Goal: Task Accomplishment & Management: Manage account settings

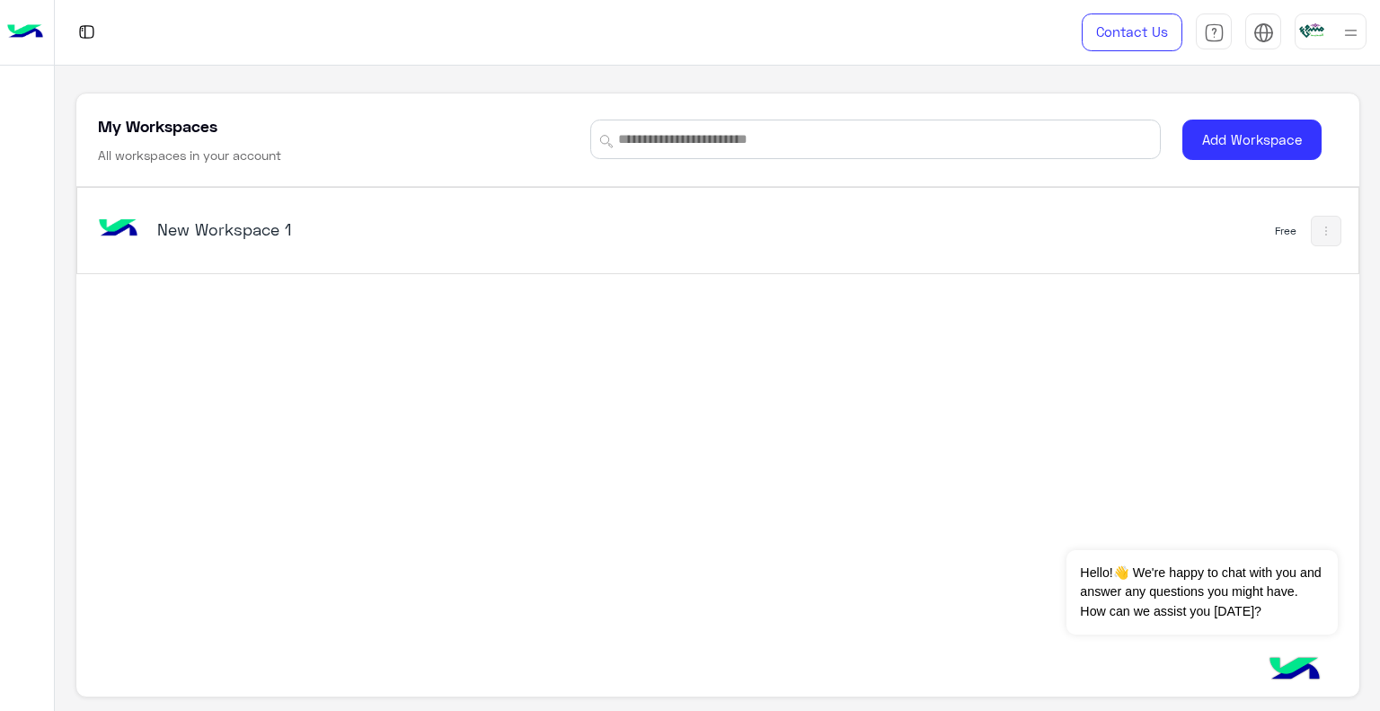
click at [1338, 36] on div at bounding box center [1331, 31] width 72 height 36
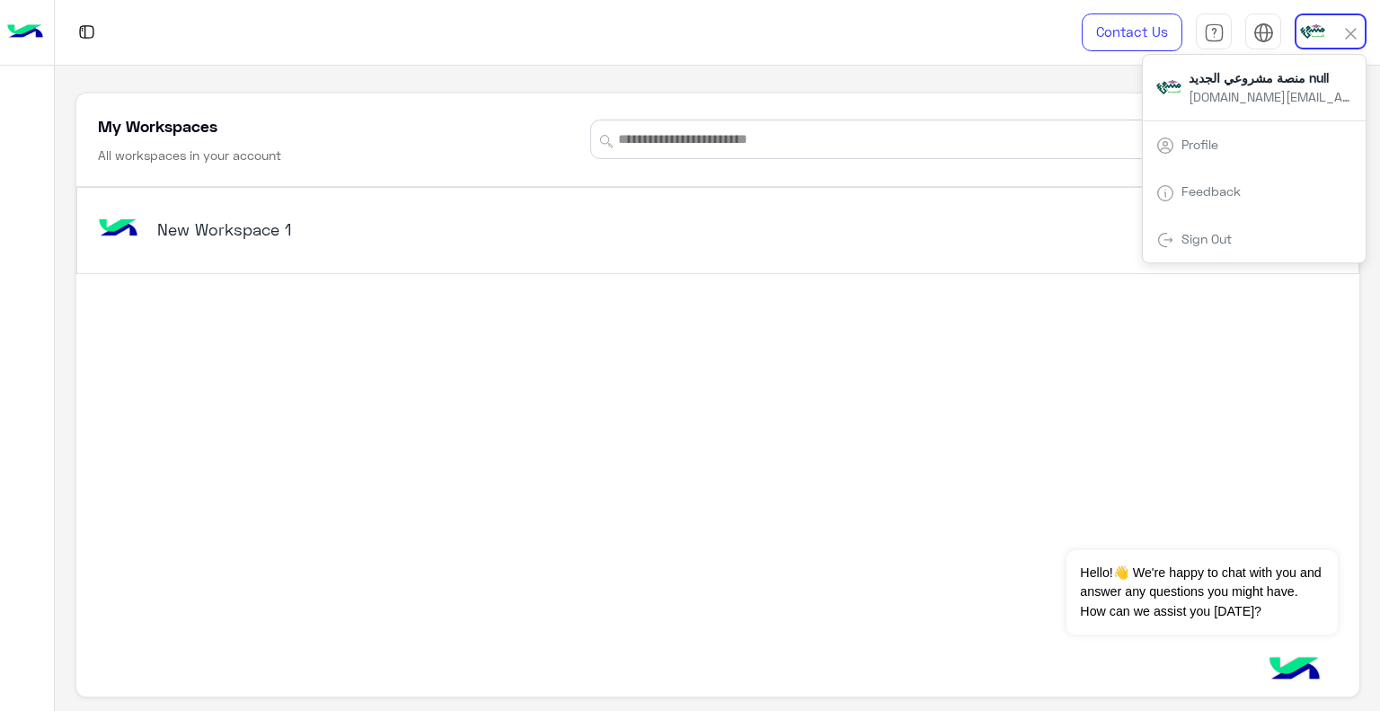
click at [1240, 136] on div "Profile" at bounding box center [1254, 144] width 223 height 49
click at [1177, 146] on span "Profile" at bounding box center [1199, 144] width 50 height 15
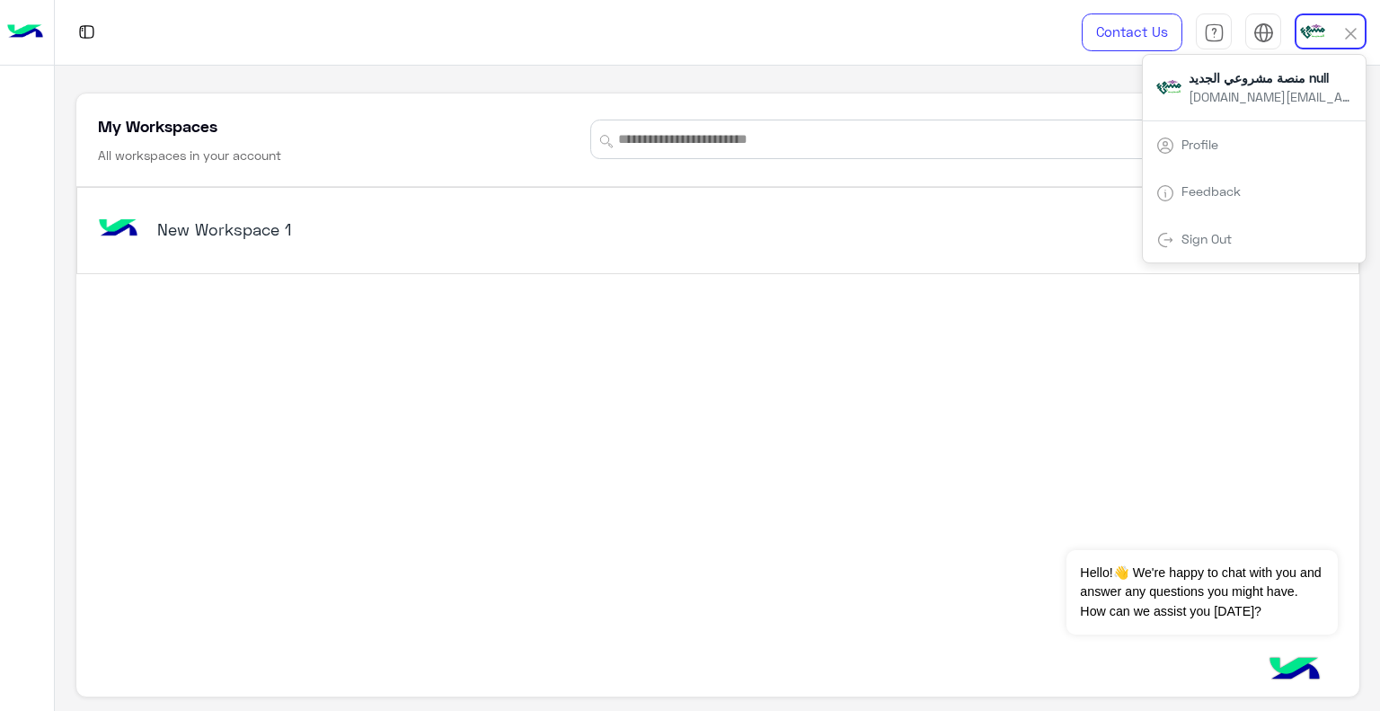
click at [591, 24] on div at bounding box center [496, 32] width 883 height 65
click at [642, 245] on div "New Workspace 1" at bounding box center [468, 231] width 748 height 52
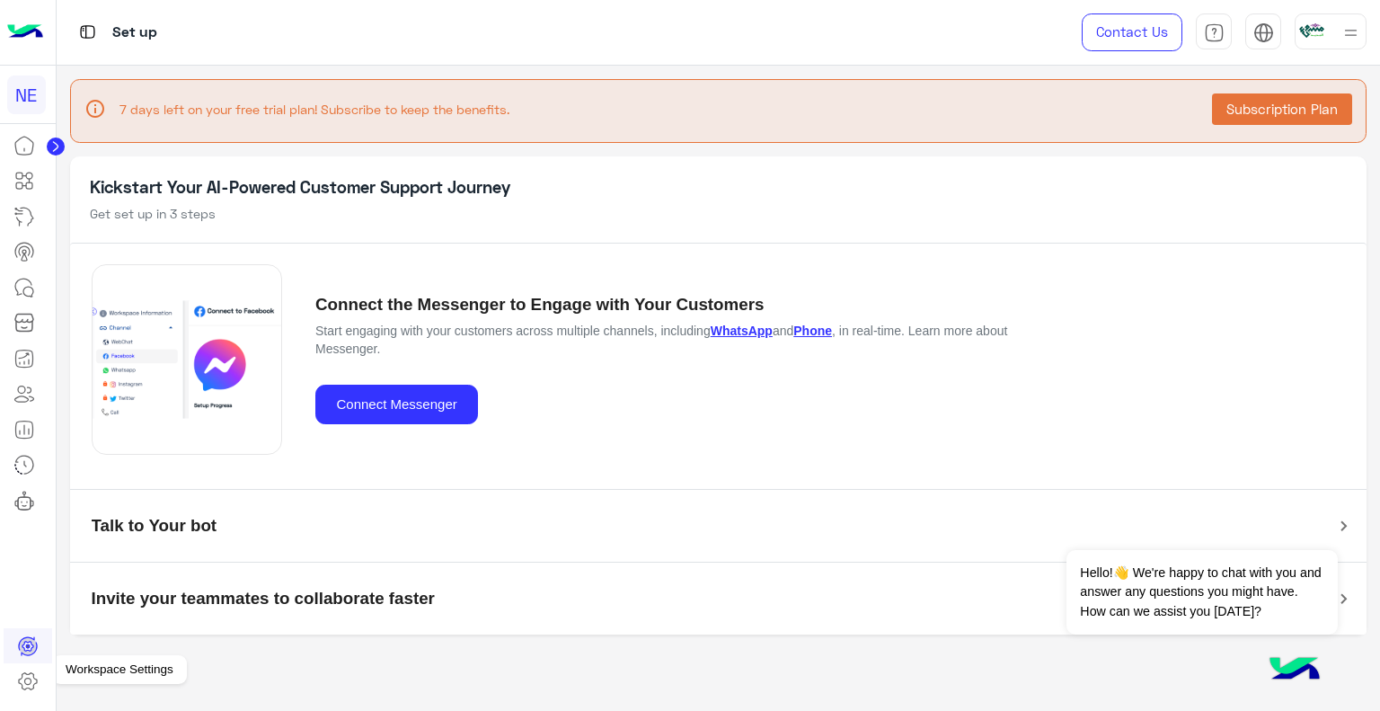
click at [22, 668] on link at bounding box center [28, 681] width 49 height 36
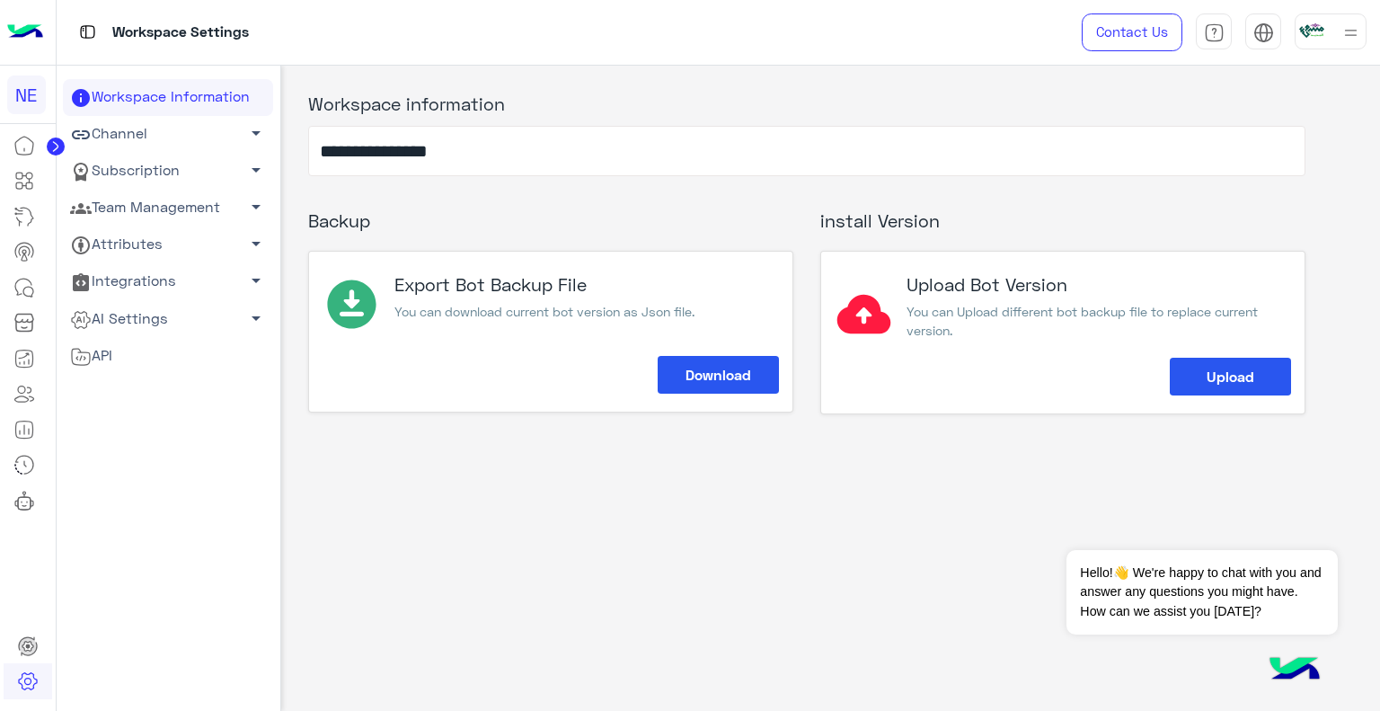
click at [128, 289] on link "Integrations arrow_drop_down" at bounding box center [168, 281] width 210 height 37
click at [139, 204] on link "Team Management arrow_drop_down" at bounding box center [168, 208] width 210 height 37
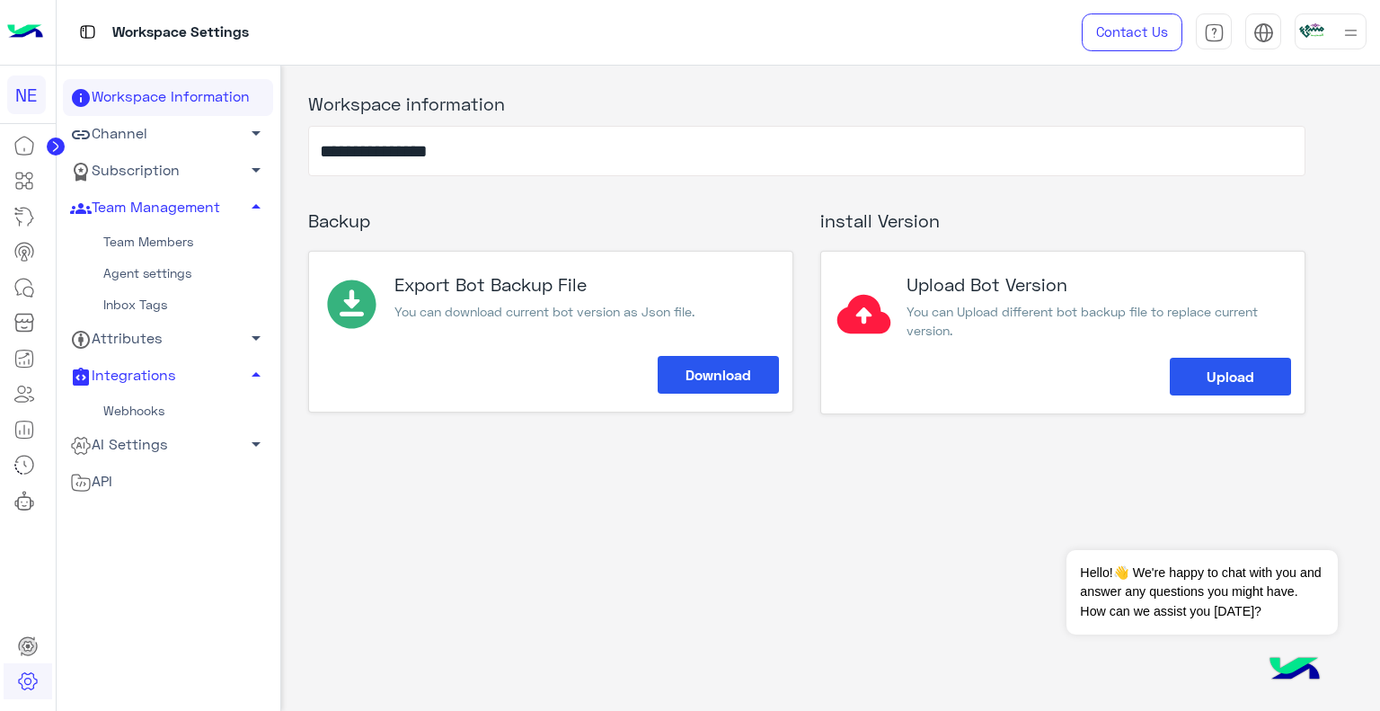
click at [162, 245] on link "Team Members" at bounding box center [168, 241] width 210 height 31
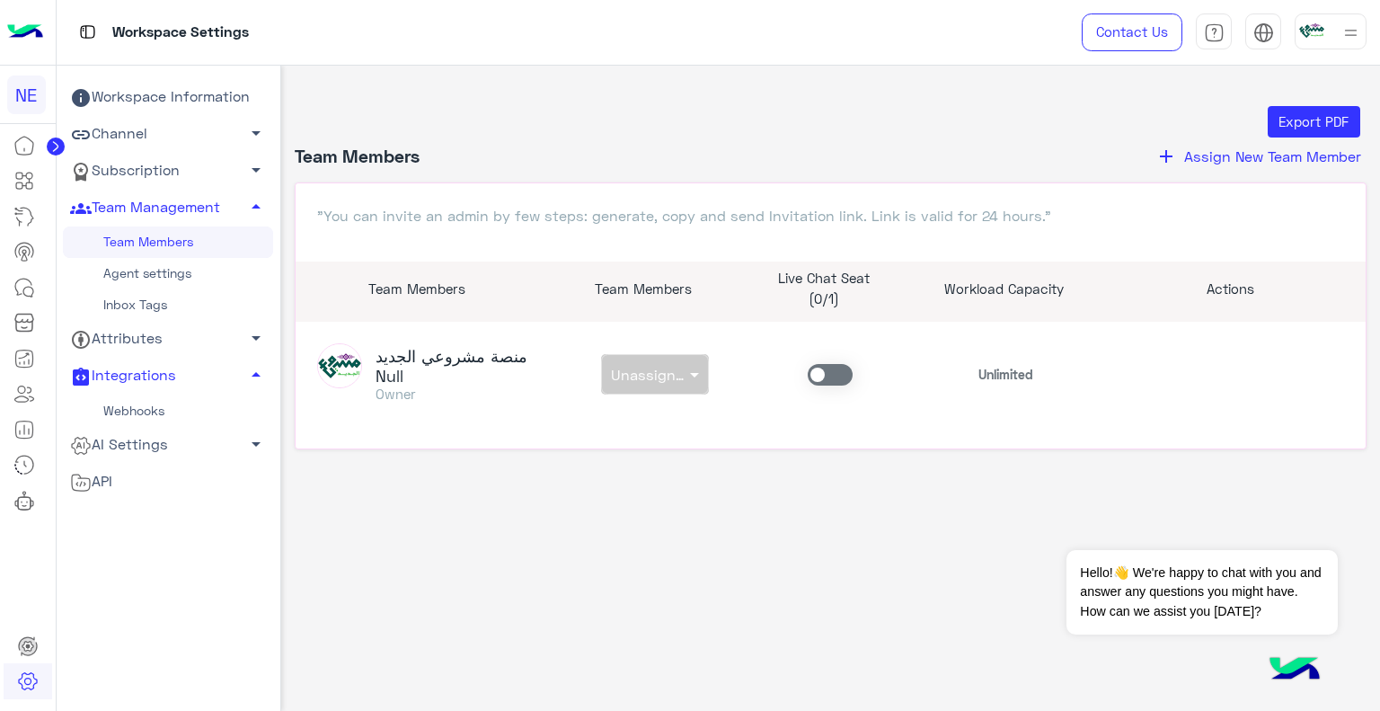
click at [179, 279] on link "Agent settings" at bounding box center [168, 273] width 210 height 31
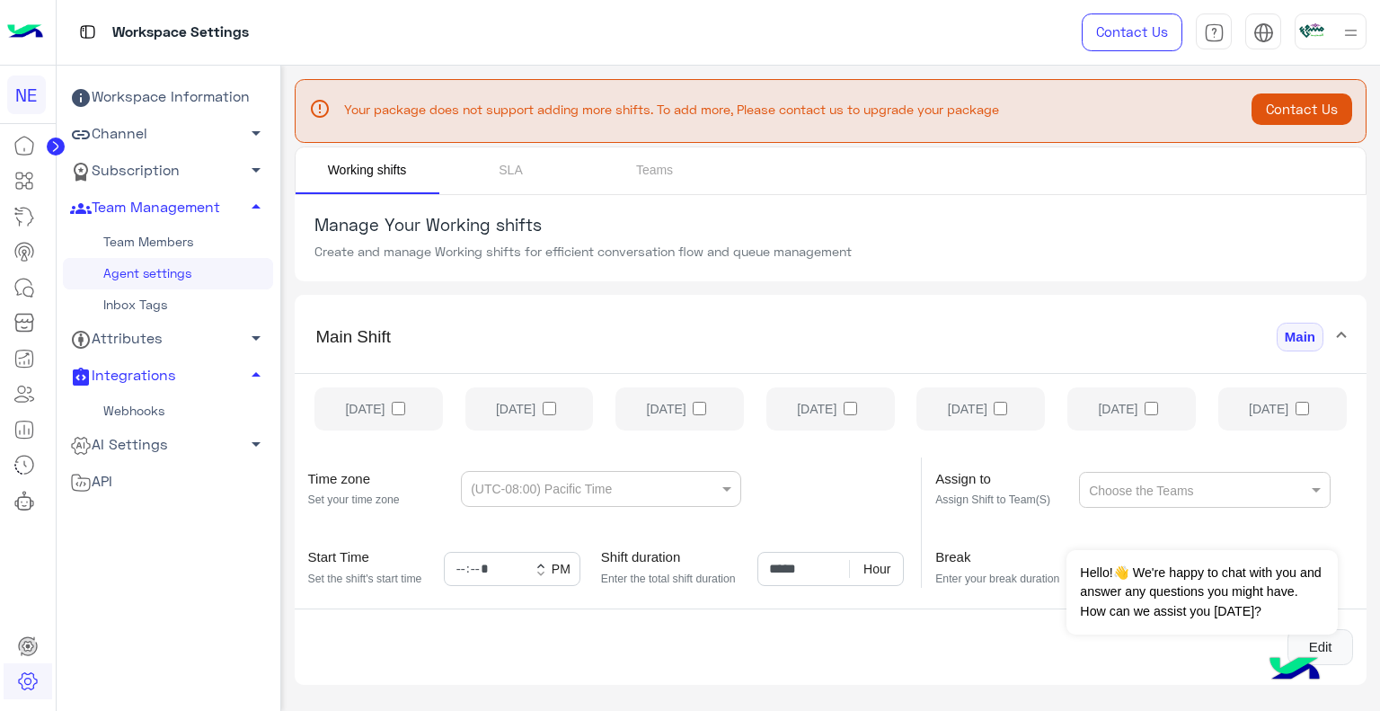
click at [151, 308] on link "Inbox Tags" at bounding box center [168, 304] width 210 height 31
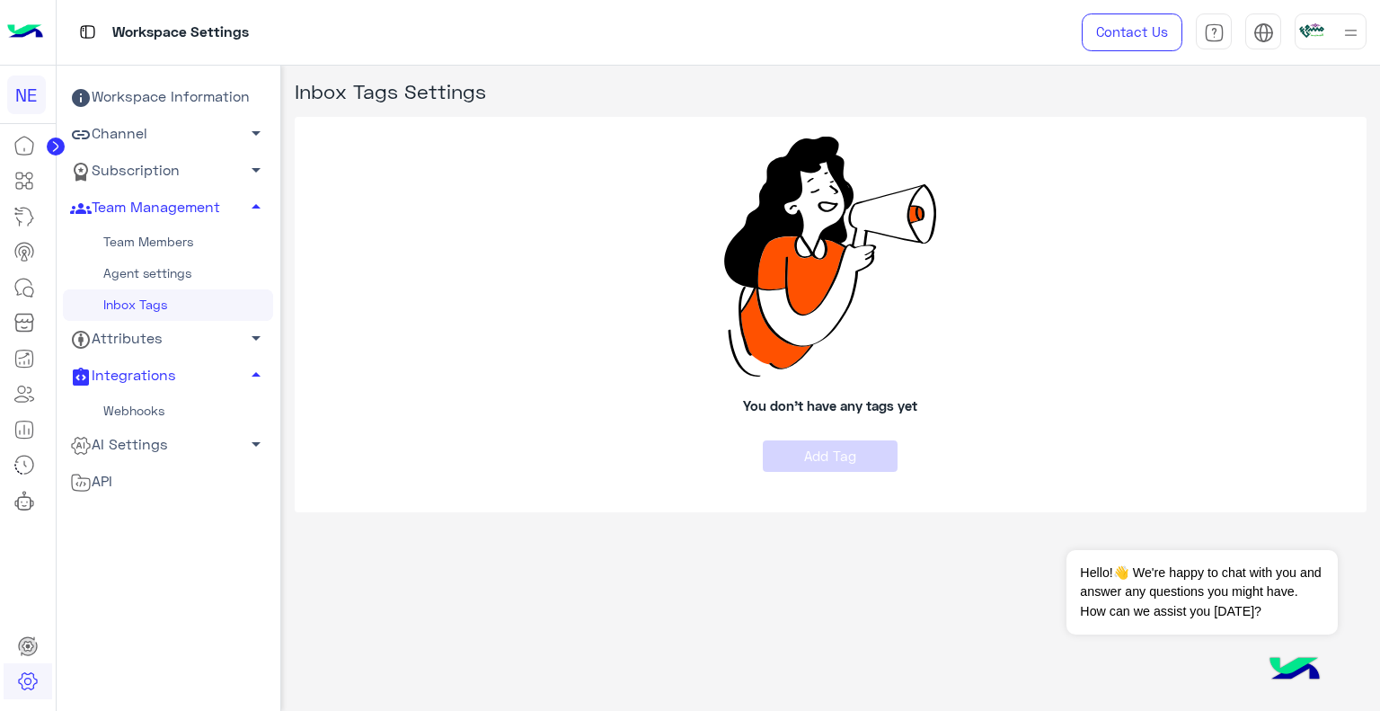
click at [155, 168] on link "Subscription arrow_drop_down" at bounding box center [168, 171] width 210 height 37
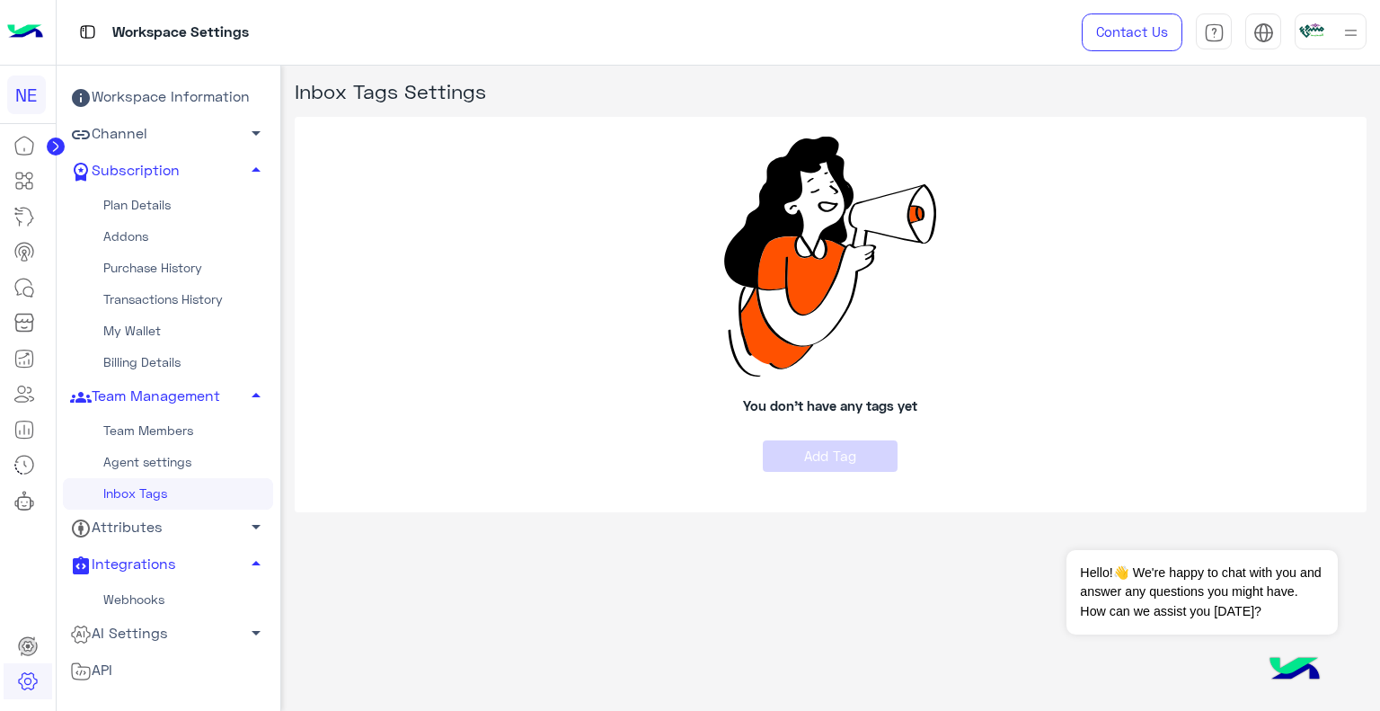
click at [119, 127] on link "Channel arrow_drop_down" at bounding box center [168, 134] width 210 height 37
